Goal: Check status: Check status

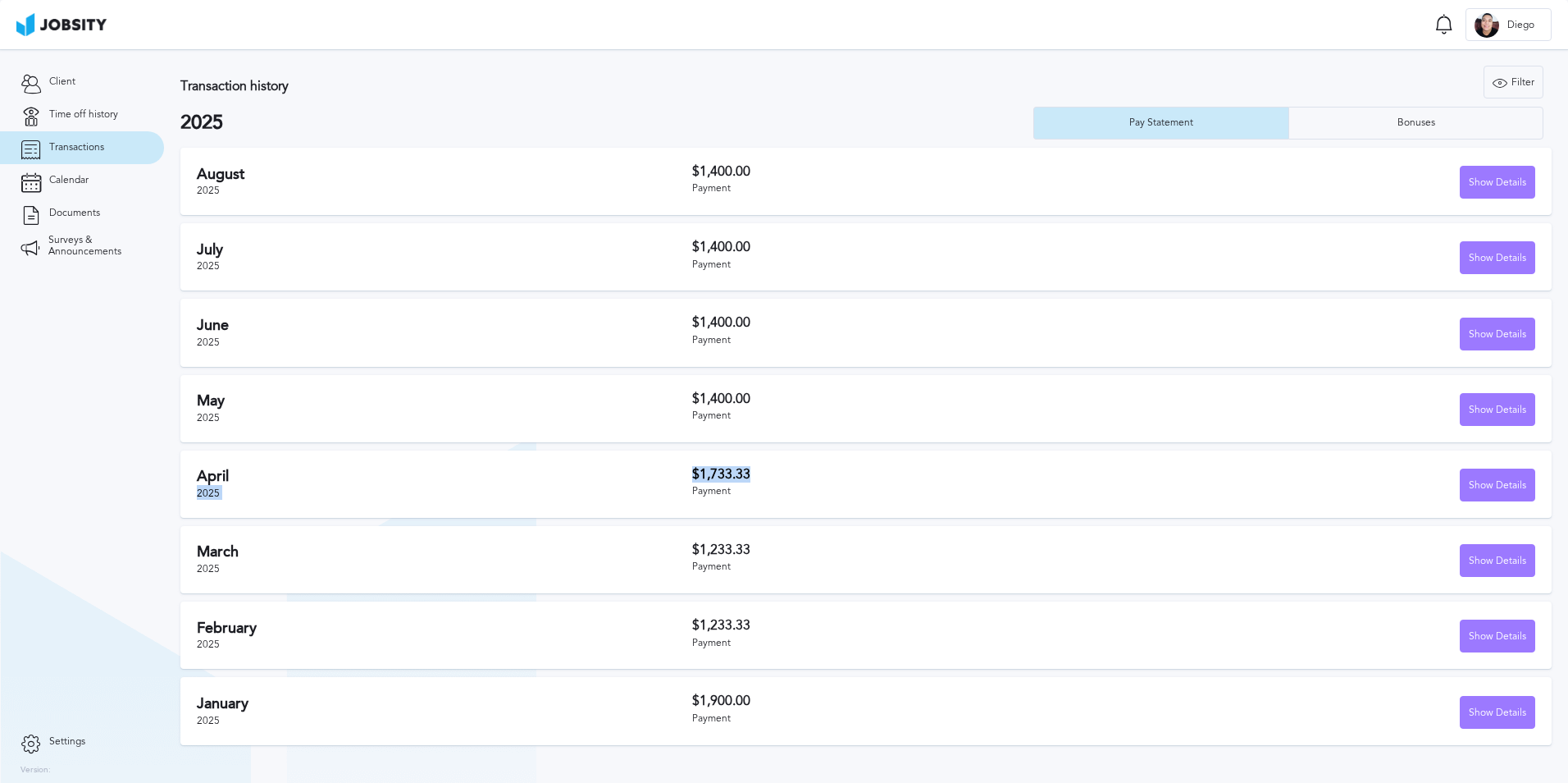
drag, startPoint x: 777, startPoint y: 482, endPoint x: 666, endPoint y: 482, distance: 111.0
click at [667, 482] on div "[DATE] $1,733.33 Payment Show Details" at bounding box center [865, 484] width 1371 height 68
drag, startPoint x: 770, startPoint y: 168, endPoint x: 612, endPoint y: 178, distance: 158.3
click at [612, 178] on div "[DATE] $1,400.00 Payment Show Details" at bounding box center [865, 181] width 1371 height 68
drag, startPoint x: 612, startPoint y: 178, endPoint x: 632, endPoint y: 256, distance: 80.5
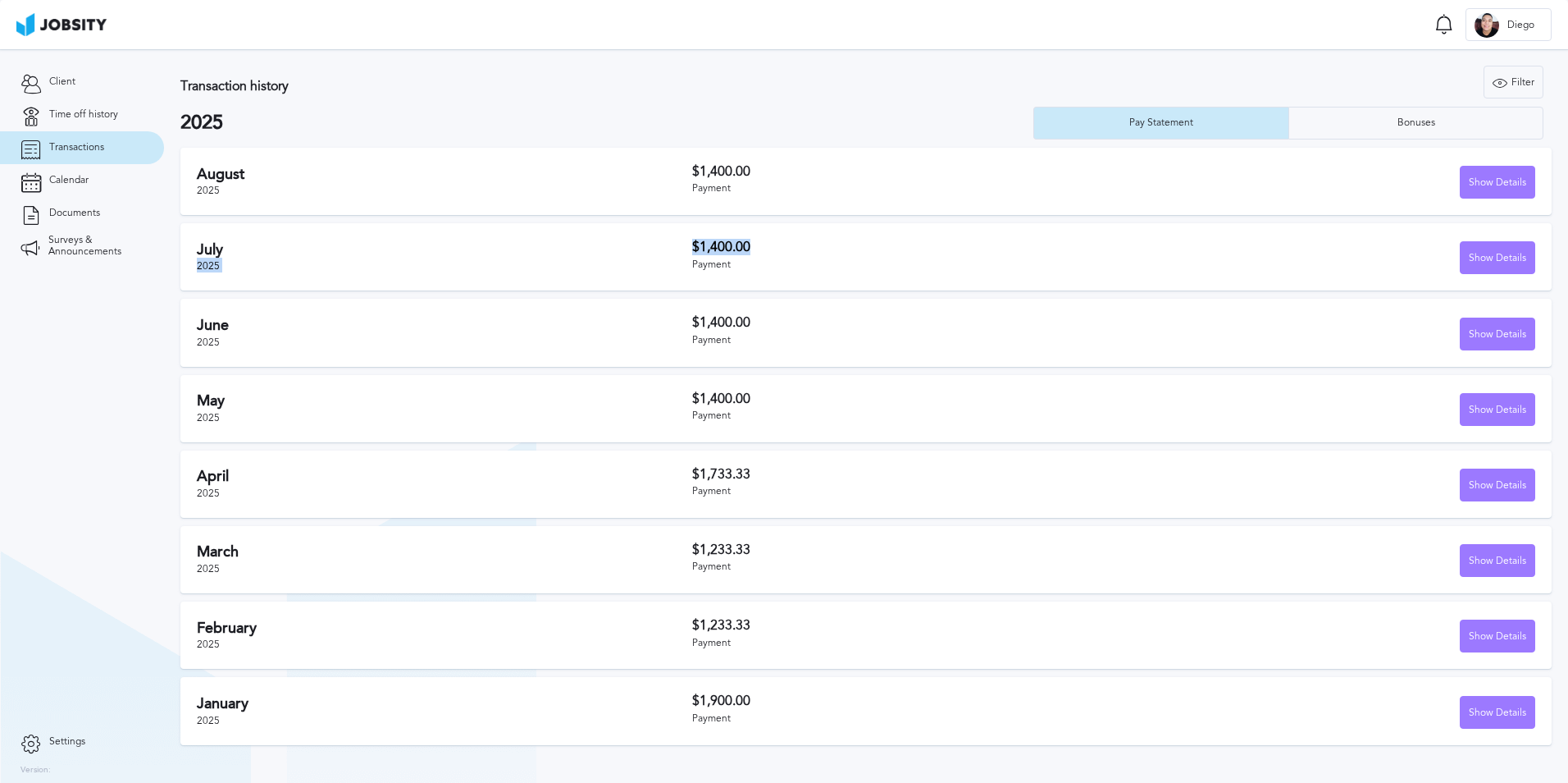
click at [632, 256] on div "[DATE] $1,400.00 Payment Show Details" at bounding box center [865, 256] width 1371 height 68
click at [821, 443] on div "[DATE] $1,400.00 Payment Show Details Hours Worked: 168 Base Salary: $1,400.00 …" at bounding box center [865, 450] width 1371 height 606
drag, startPoint x: 757, startPoint y: 476, endPoint x: 544, endPoint y: 486, distance: 213.2
click at [544, 486] on div "[DATE] $1,733.33 Payment Show Details" at bounding box center [865, 484] width 1371 height 68
drag, startPoint x: 726, startPoint y: 623, endPoint x: 683, endPoint y: 623, distance: 43.0
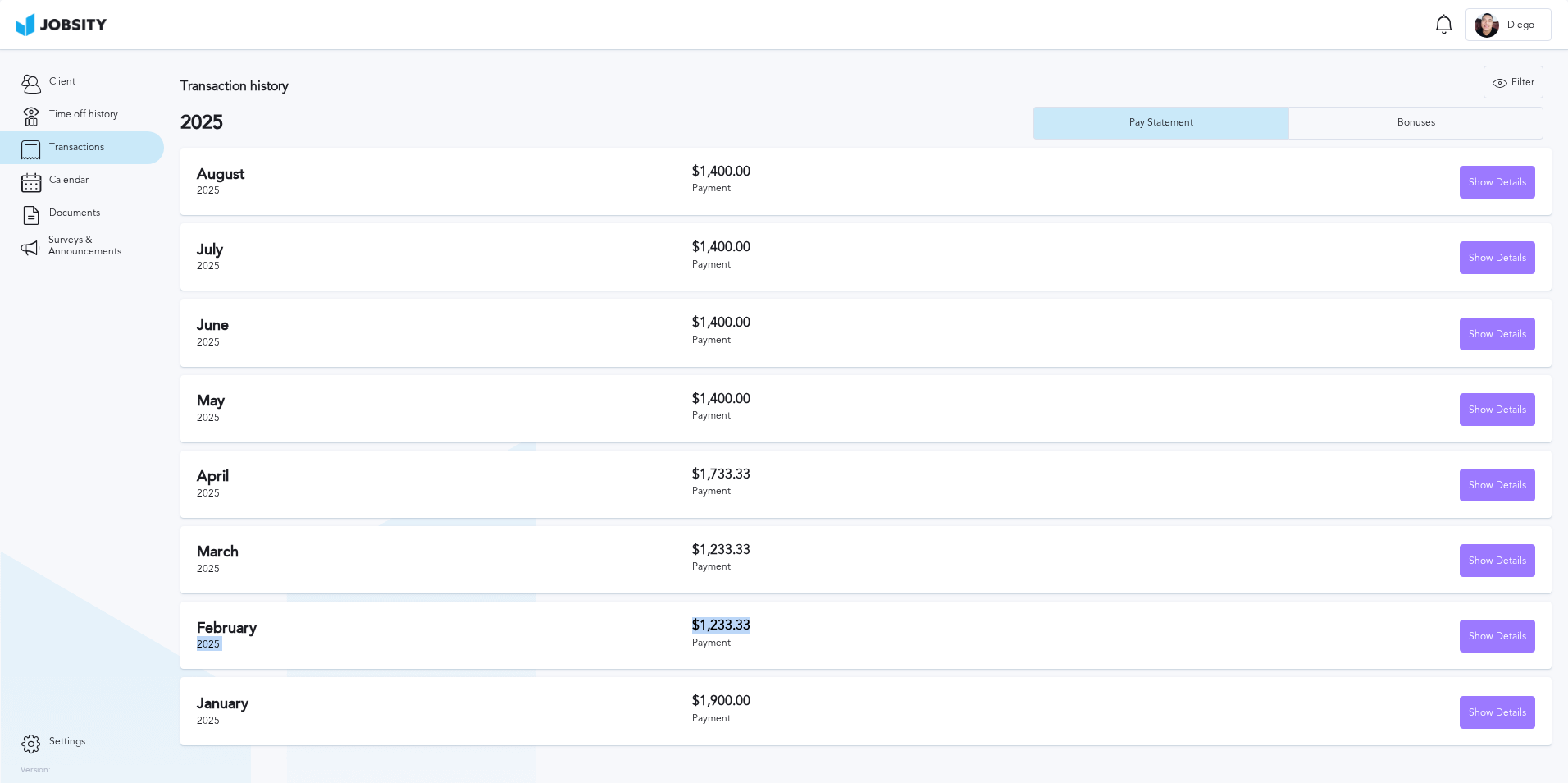
click at [683, 623] on div "[DATE] $1,233.33 Payment Show Details" at bounding box center [865, 635] width 1371 height 68
drag, startPoint x: 773, startPoint y: 547, endPoint x: 534, endPoint y: 565, distance: 239.7
click at [534, 565] on div "[DATE] $1,233.33 Payment Show Details" at bounding box center [865, 560] width 1371 height 68
drag, startPoint x: 747, startPoint y: 626, endPoint x: 653, endPoint y: 624, distance: 94.0
click at [653, 624] on div "[DATE] $1,233.33 Payment Show Details" at bounding box center [865, 635] width 1371 height 68
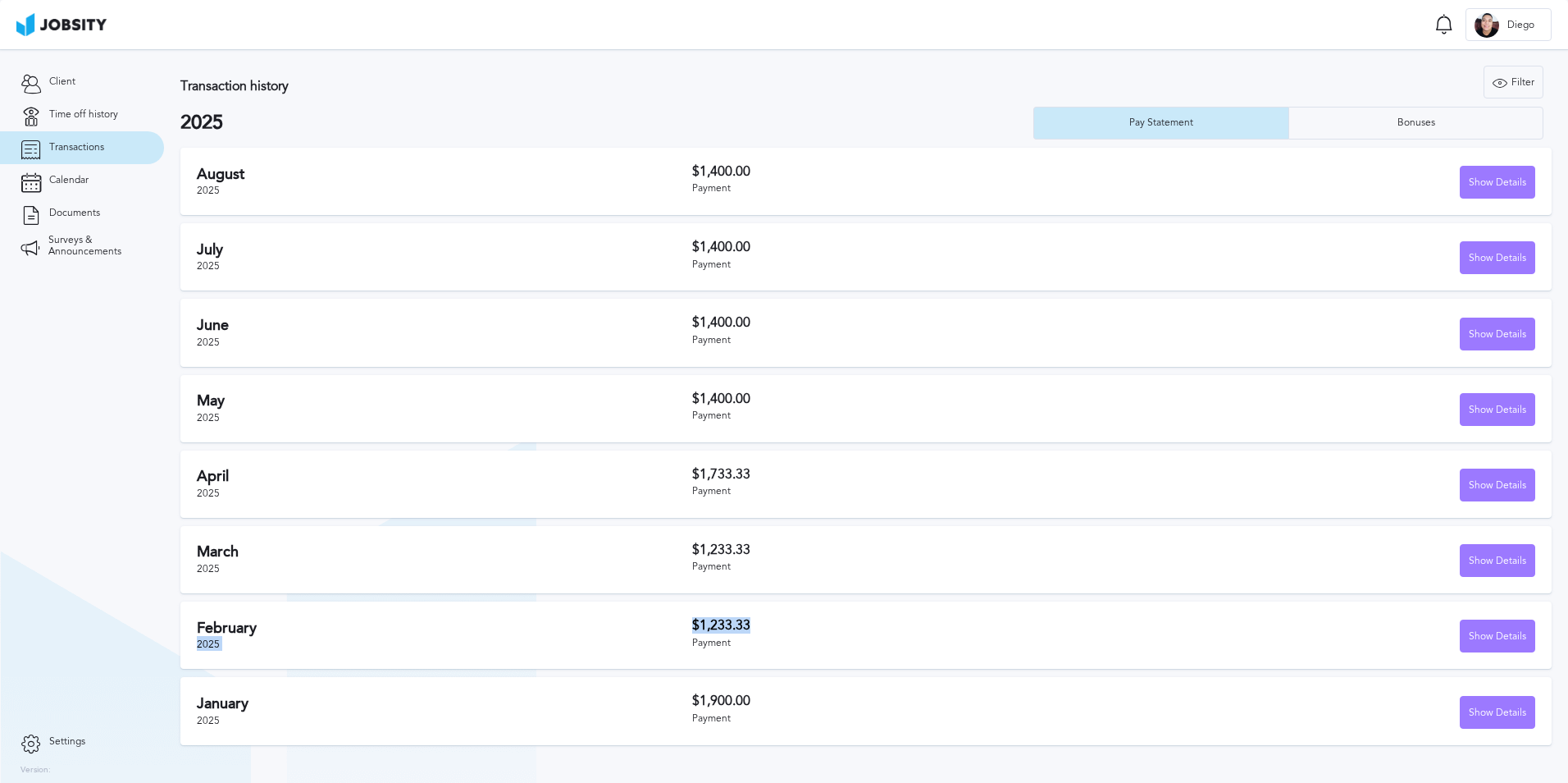
click at [731, 631] on h3 "$1,233.33" at bounding box center [902, 625] width 421 height 14
drag, startPoint x: 713, startPoint y: 548, endPoint x: 754, endPoint y: 552, distance: 41.2
click at [754, 552] on h3 "$1,233.33" at bounding box center [902, 550] width 421 height 14
click at [964, 544] on h3 "$1,233.33" at bounding box center [902, 550] width 421 height 14
drag, startPoint x: 757, startPoint y: 550, endPoint x: 694, endPoint y: 548, distance: 63.0
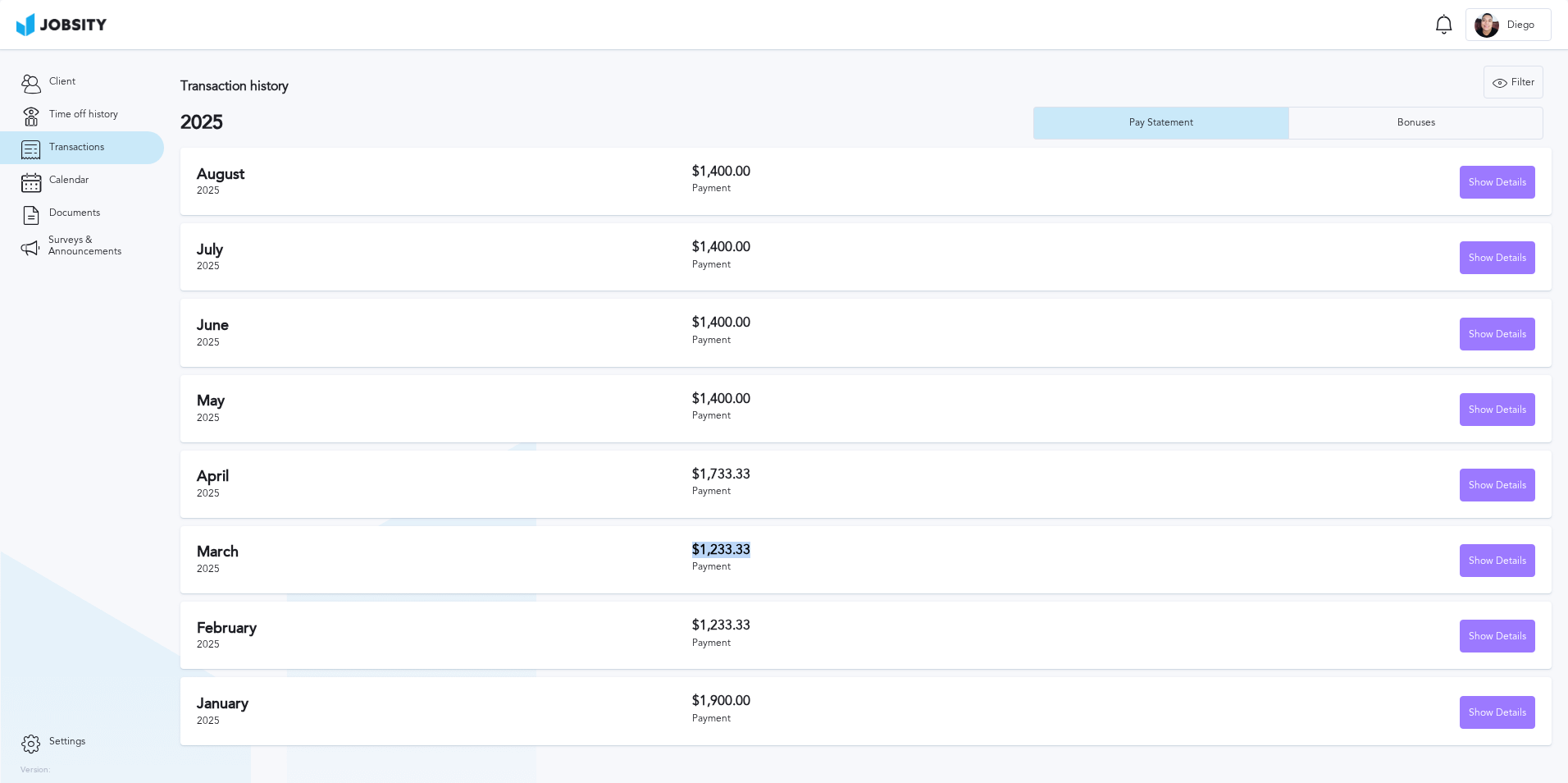
click at [694, 548] on h3 "$1,233.33" at bounding box center [902, 550] width 421 height 14
